Goal: Information Seeking & Learning: Learn about a topic

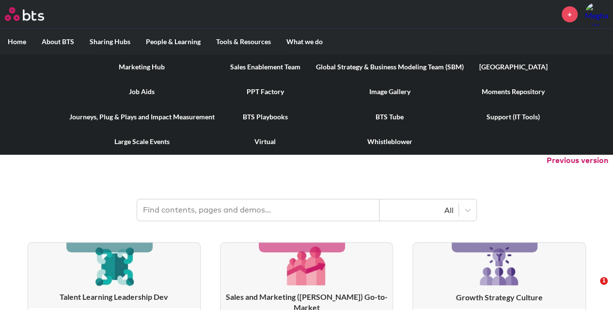
click at [515, 93] on link "Moments Repository" at bounding box center [514, 91] width 84 height 25
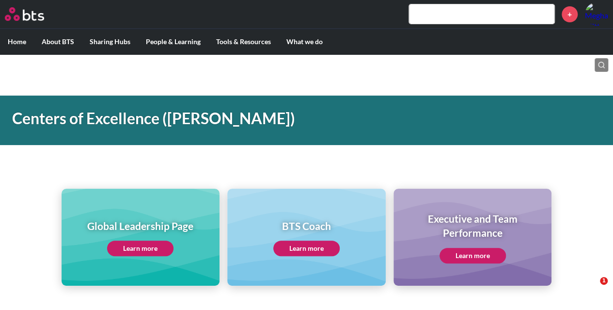
click at [316, 253] on link "Learn more" at bounding box center [307, 249] width 66 height 16
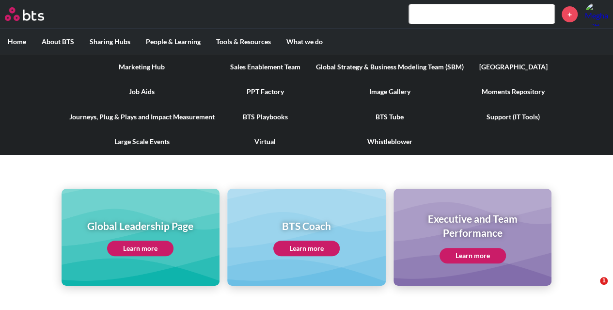
click at [519, 87] on link "Moments Repository" at bounding box center [514, 91] width 84 height 25
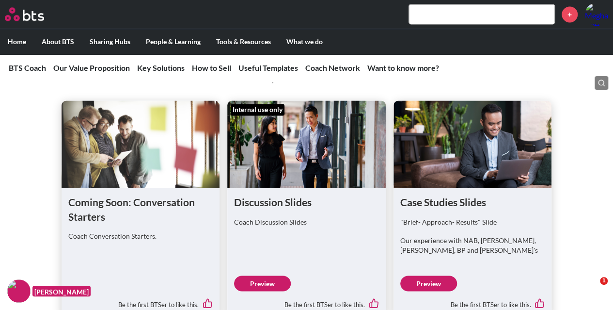
scroll to position [2570, 0]
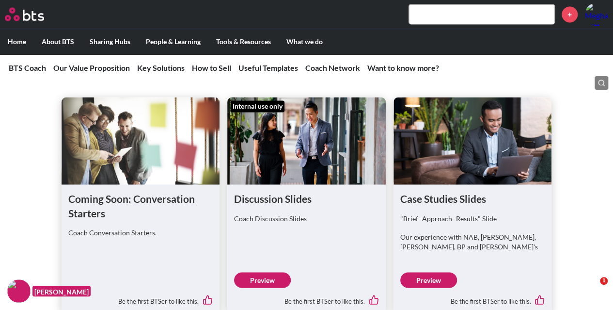
click at [260, 272] on link "Preview" at bounding box center [262, 280] width 57 height 16
